Goal: Book appointment/travel/reservation

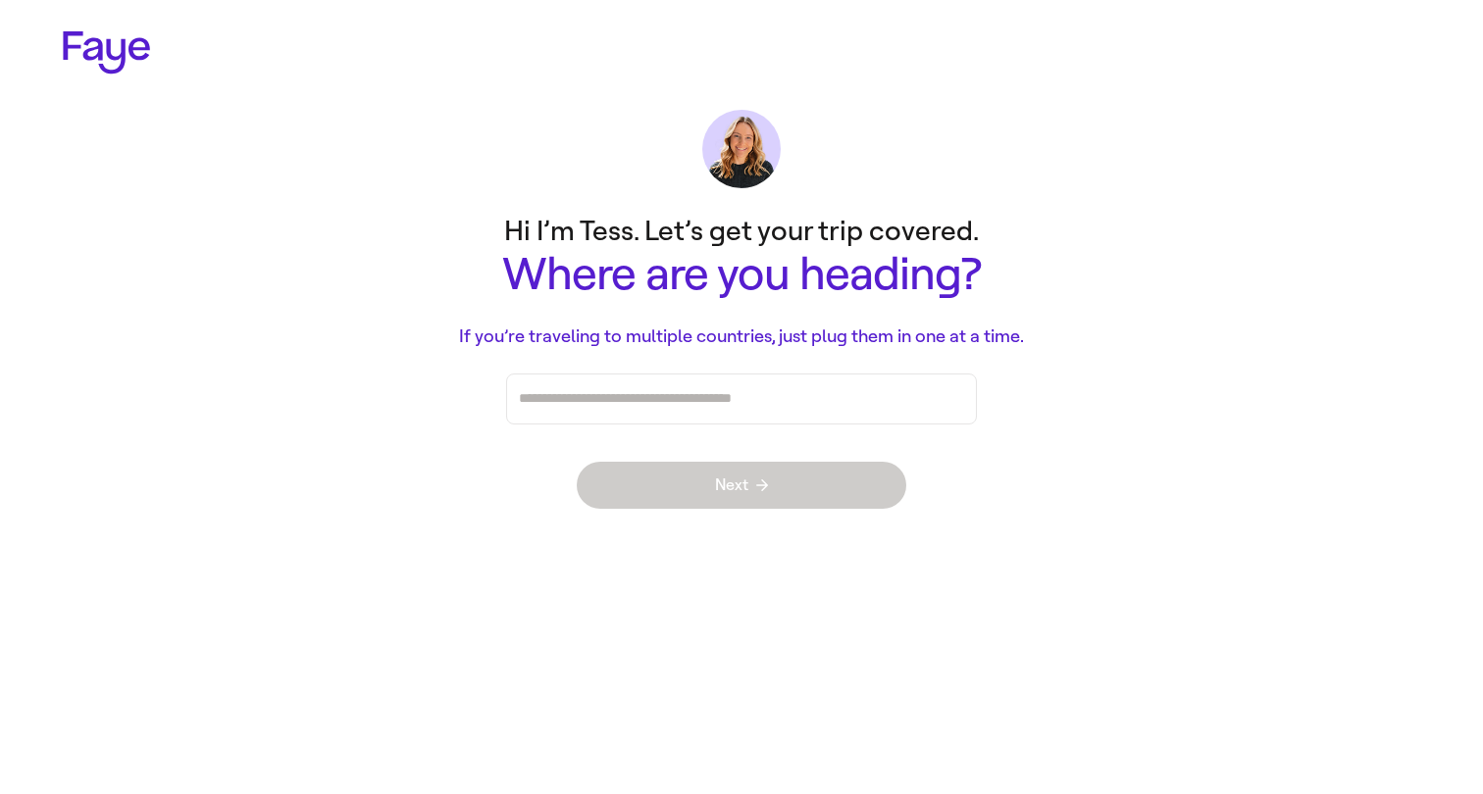
click at [713, 418] on div "Press enter after you type each destination" at bounding box center [741, 399] width 445 height 49
type input "*"
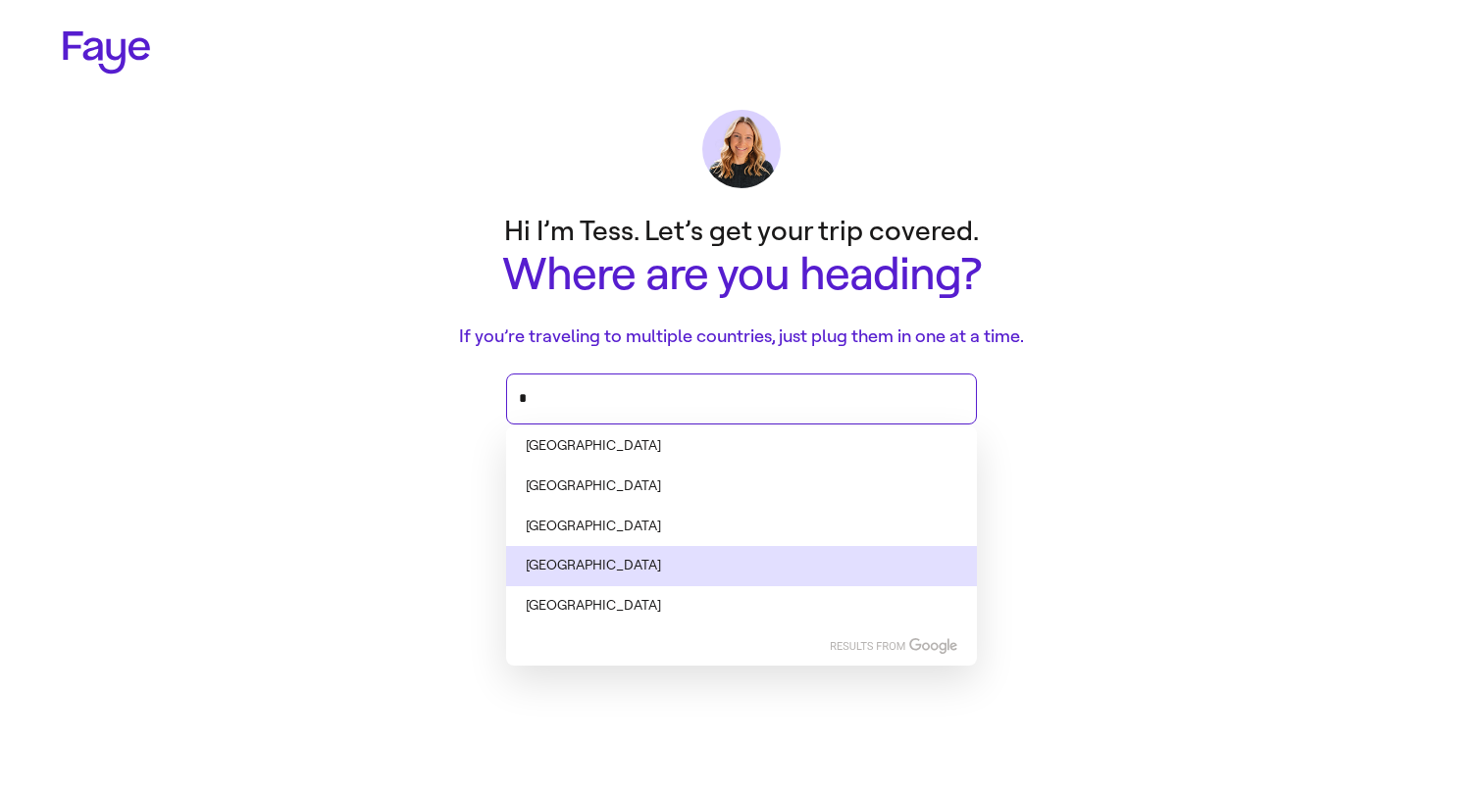
click at [556, 548] on li "[GEOGRAPHIC_DATA]" at bounding box center [741, 566] width 471 height 40
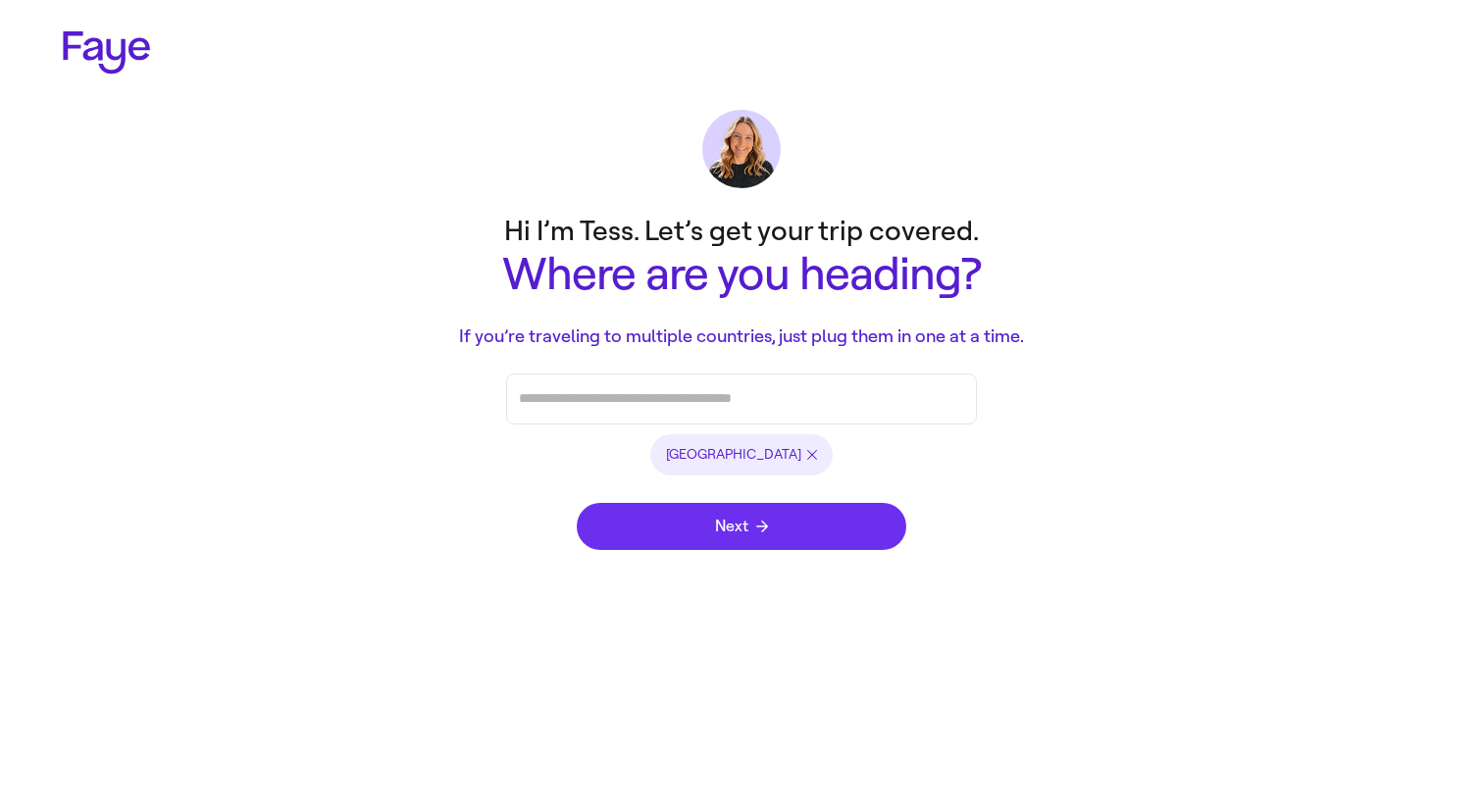
click at [666, 524] on button "Next" at bounding box center [741, 526] width 329 height 47
